Goal: Task Accomplishment & Management: Manage account settings

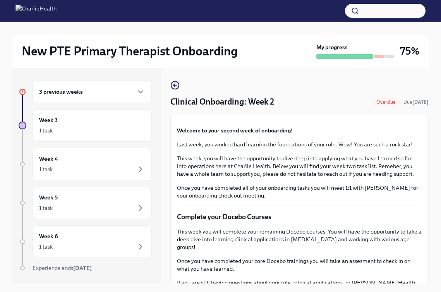
scroll to position [344, 0]
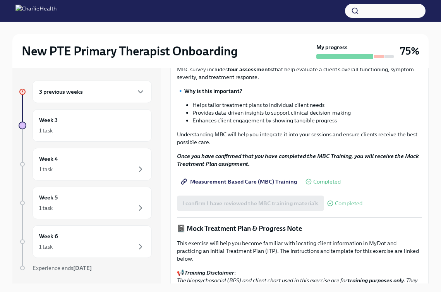
click at [72, 93] on h6 "3 previous weeks" at bounding box center [61, 91] width 44 height 9
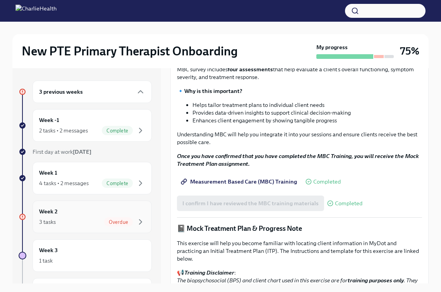
click at [106, 223] on span "Overdue" at bounding box center [118, 222] width 29 height 6
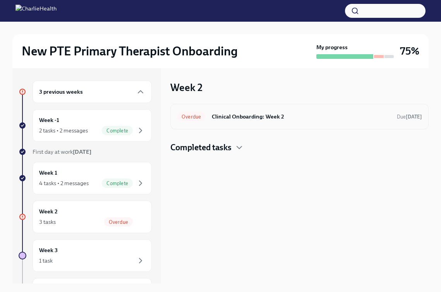
click at [317, 111] on div "Overdue Clinical Onboarding: Week 2 Due [DATE]" at bounding box center [299, 116] width 245 height 12
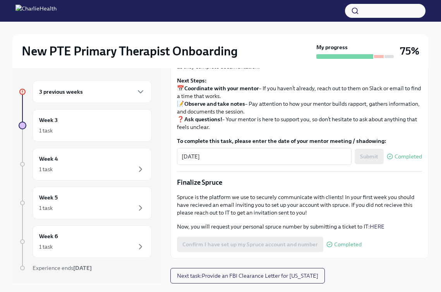
scroll to position [841, 0]
click at [117, 94] on div "3 previous weeks" at bounding box center [92, 91] width 106 height 9
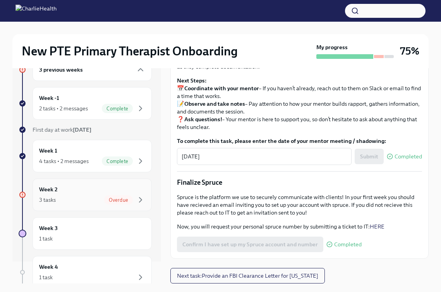
scroll to position [39, 0]
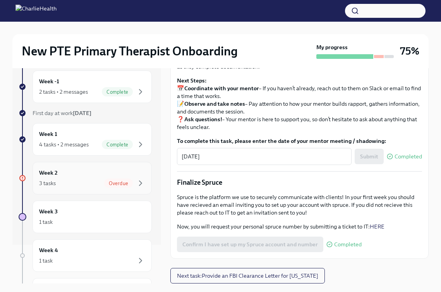
click at [84, 178] on div "3 tasks Overdue" at bounding box center [92, 182] width 106 height 9
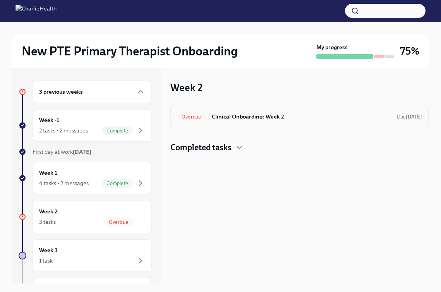
click at [267, 117] on h6 "Clinical Onboarding: Week 2" at bounding box center [301, 116] width 179 height 9
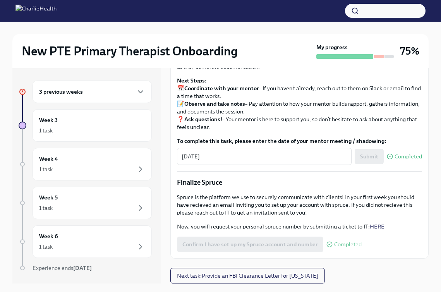
scroll to position [841, 0]
